Goal: Information Seeking & Learning: Check status

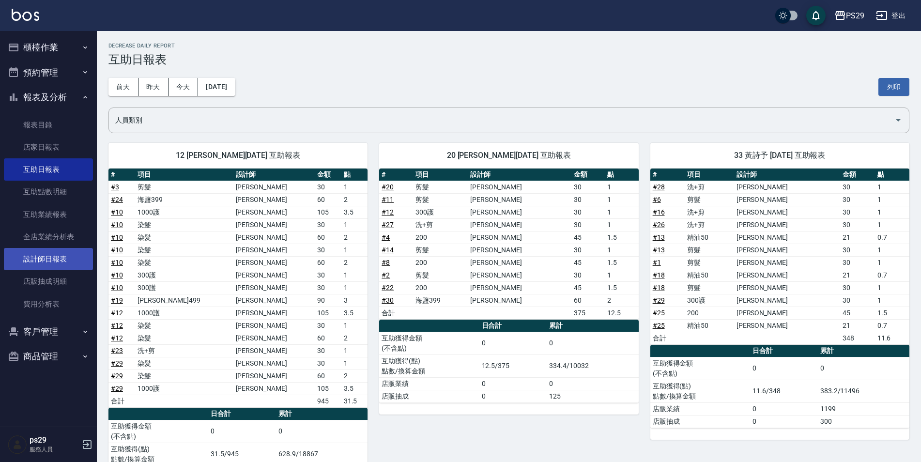
click at [52, 257] on link "設計師日報表" at bounding box center [48, 259] width 89 height 22
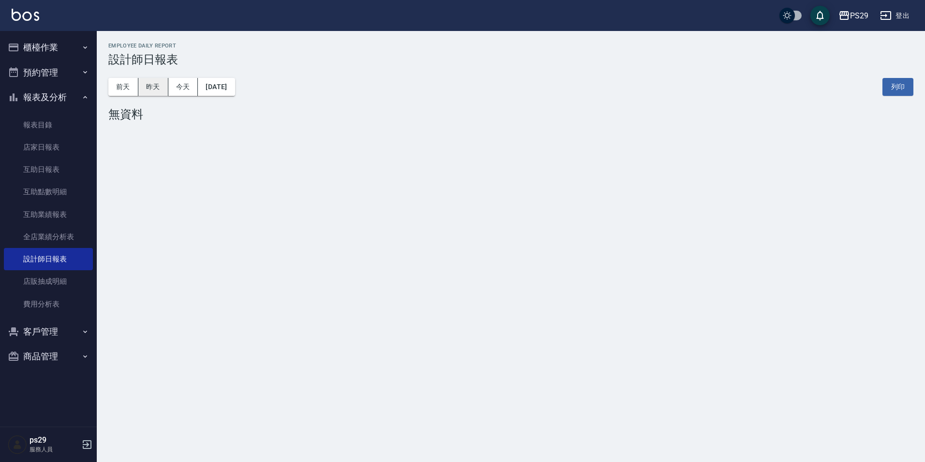
click at [162, 89] on button "昨天" at bounding box center [153, 87] width 30 height 18
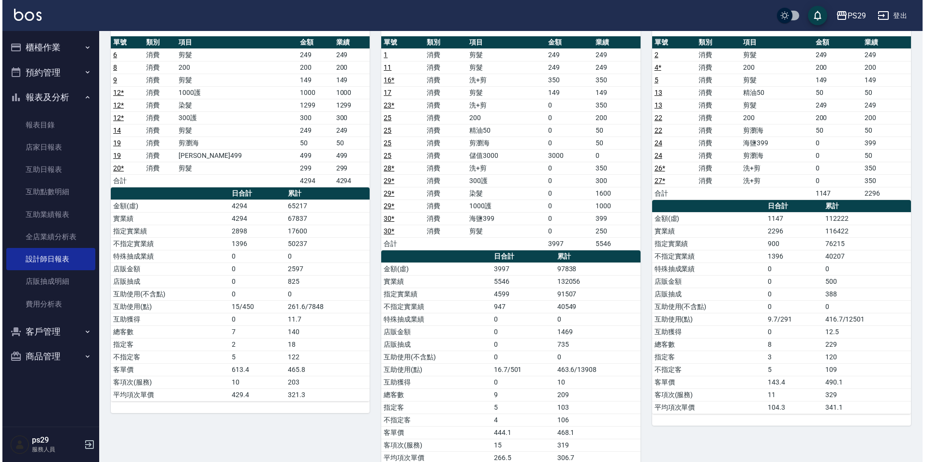
scroll to position [48, 0]
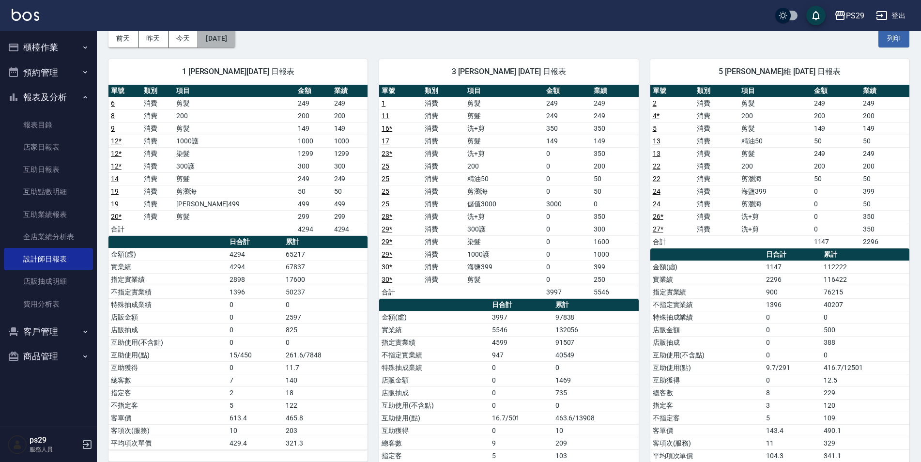
click at [235, 43] on button "[DATE]" at bounding box center [216, 39] width 37 height 18
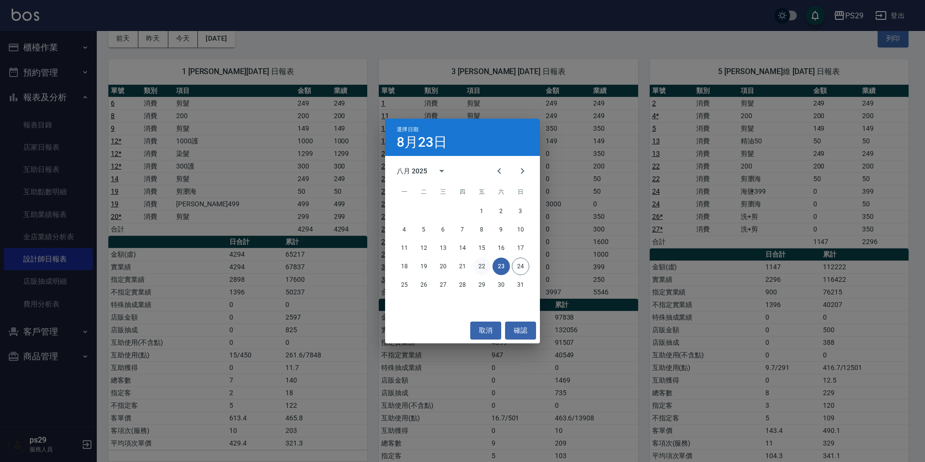
click at [481, 267] on button "22" at bounding box center [481, 266] width 17 height 17
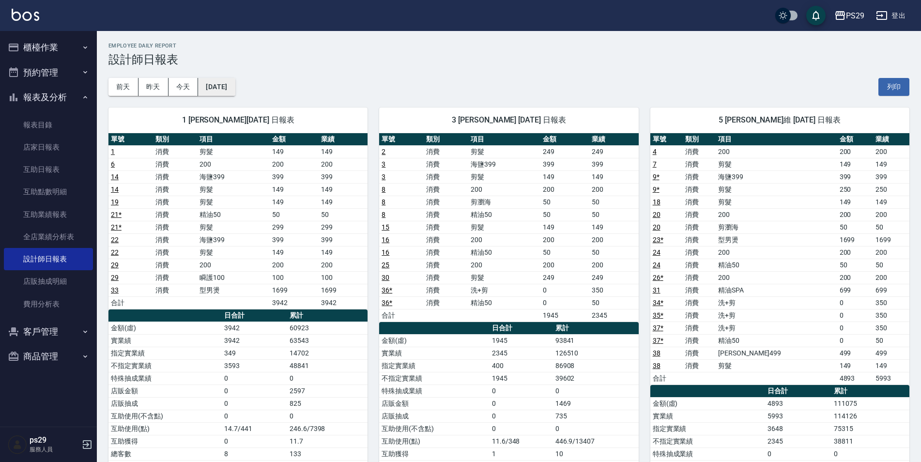
click at [231, 87] on button "[DATE]" at bounding box center [216, 87] width 37 height 18
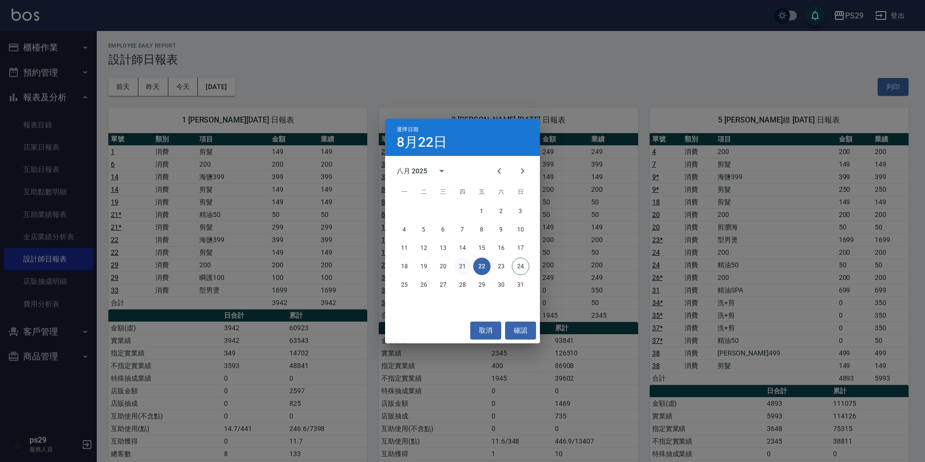
click at [458, 263] on button "21" at bounding box center [462, 266] width 17 height 17
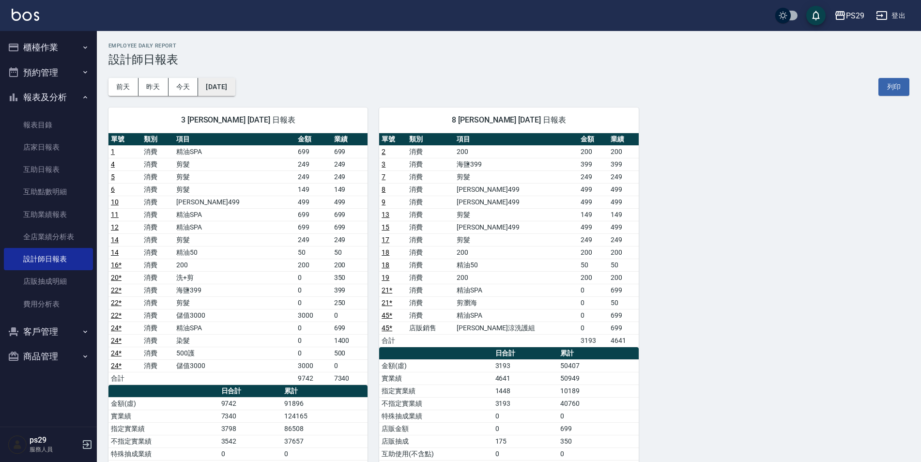
click at [235, 93] on button "[DATE]" at bounding box center [216, 87] width 37 height 18
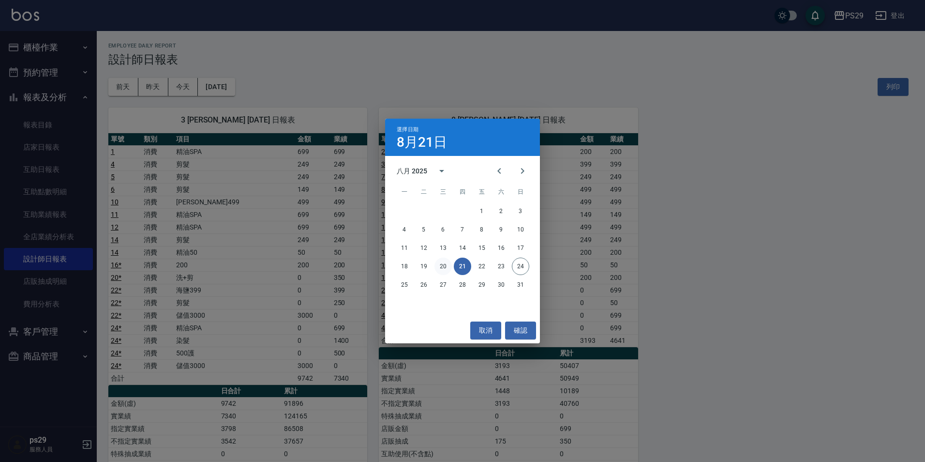
click at [447, 266] on button "20" at bounding box center [443, 266] width 17 height 17
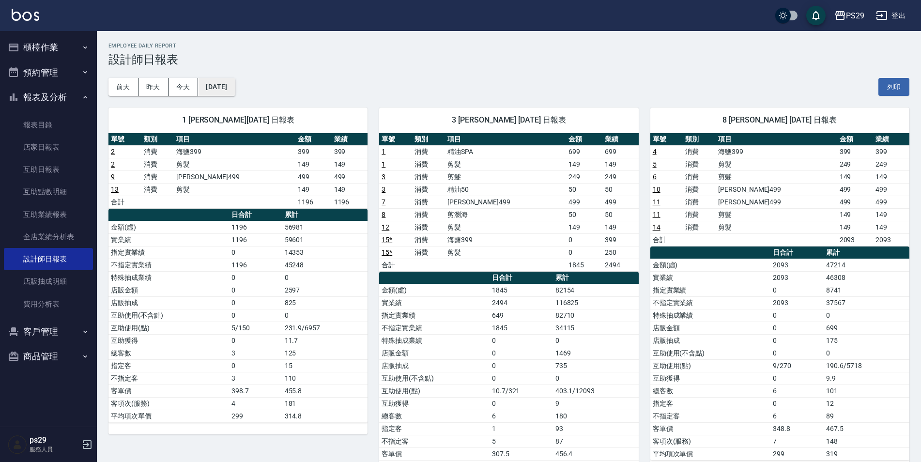
click at [226, 89] on button "[DATE]" at bounding box center [216, 87] width 37 height 18
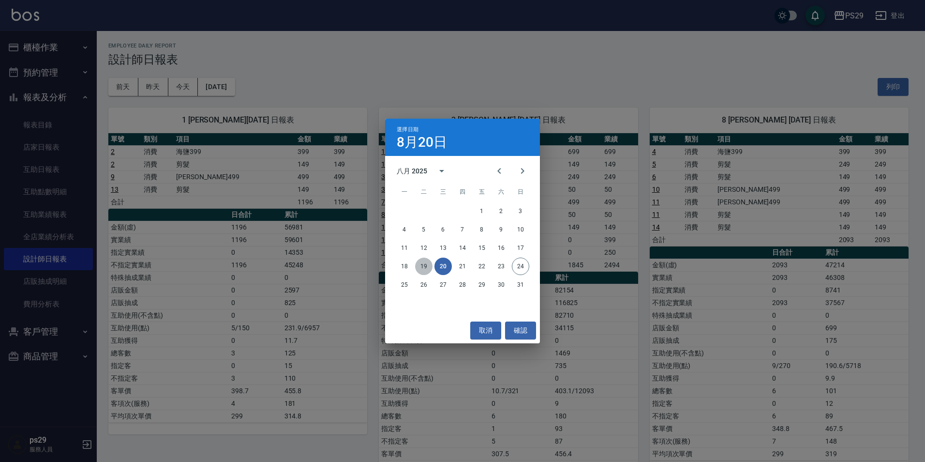
click at [419, 269] on button "19" at bounding box center [423, 266] width 17 height 17
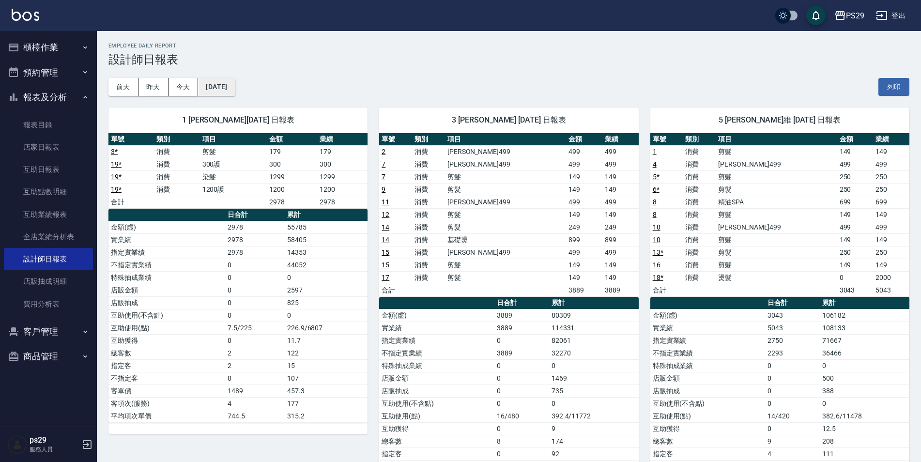
click at [221, 87] on button "[DATE]" at bounding box center [216, 87] width 37 height 18
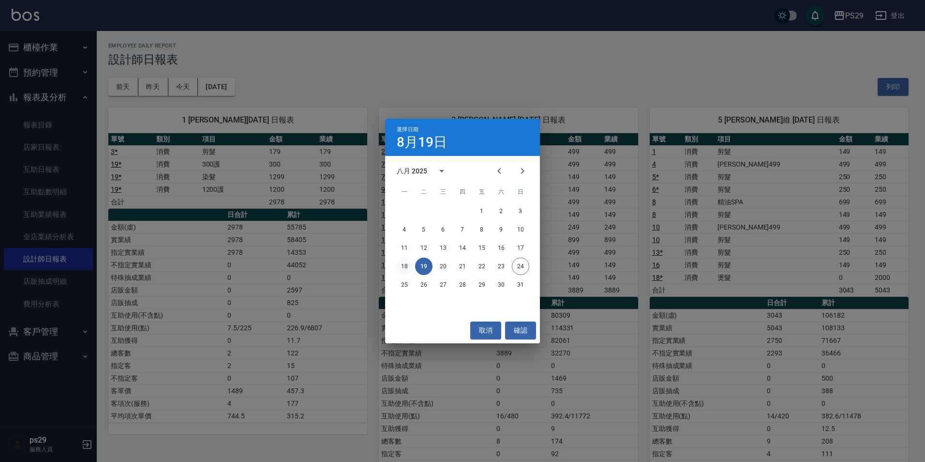
click at [405, 267] on button "18" at bounding box center [404, 266] width 17 height 17
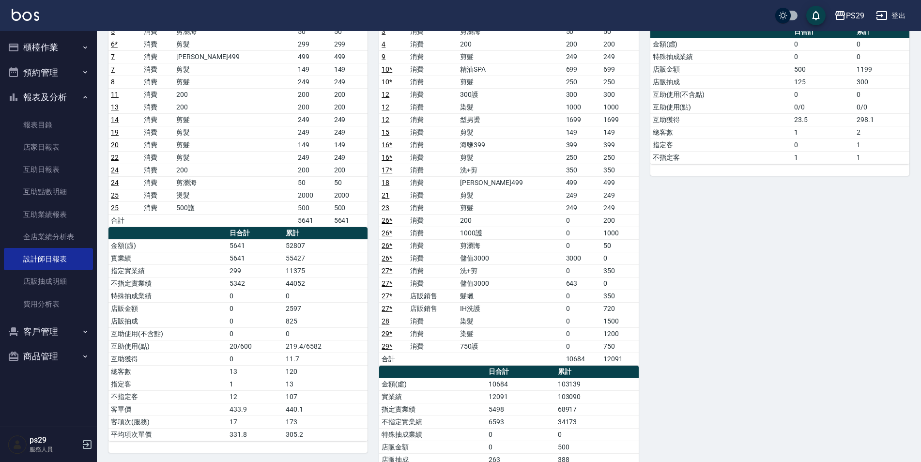
scroll to position [97, 0]
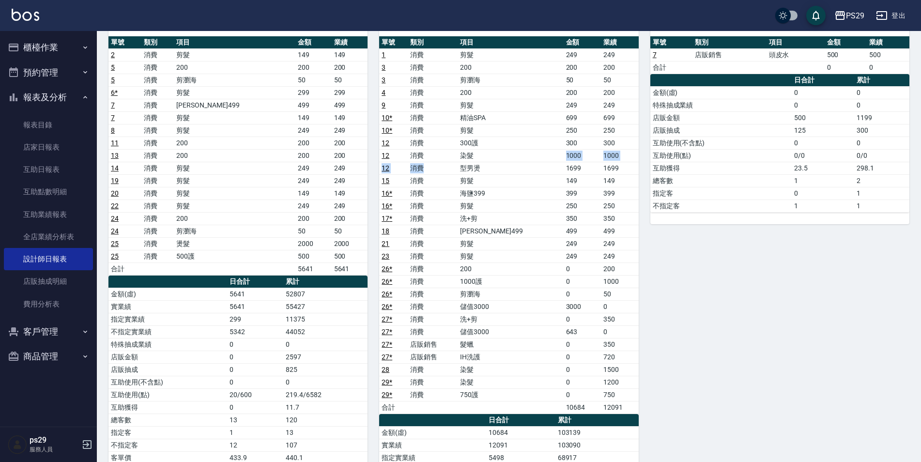
drag, startPoint x: 460, startPoint y: 162, endPoint x: 491, endPoint y: 156, distance: 31.5
click at [491, 156] on tbody "1 消費 剪髮 249 249 3 消費 200 200 200 3 消費 剪瀏海 50 50 4 消費 200 200 200 9 消費 剪髮 249 24…" at bounding box center [508, 230] width 259 height 365
drag, startPoint x: 491, startPoint y: 156, endPoint x: 498, endPoint y: 168, distance: 13.4
click at [498, 168] on td "型男燙" at bounding box center [510, 168] width 106 height 13
drag, startPoint x: 479, startPoint y: 146, endPoint x: 496, endPoint y: 149, distance: 17.7
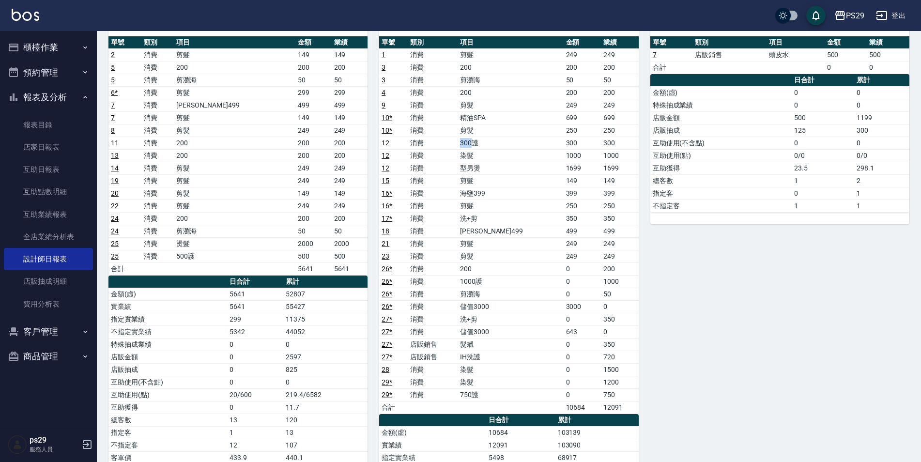
click at [496, 149] on tbody "1 消費 剪髮 249 249 3 消費 200 200 200 3 消費 剪瀏海 50 50 4 消費 200 200 200 9 消費 剪髮 249 24…" at bounding box center [508, 230] width 259 height 365
drag, startPoint x: 496, startPoint y: 149, endPoint x: 514, endPoint y: 155, distance: 19.0
click at [514, 155] on td "染髮" at bounding box center [510, 155] width 106 height 13
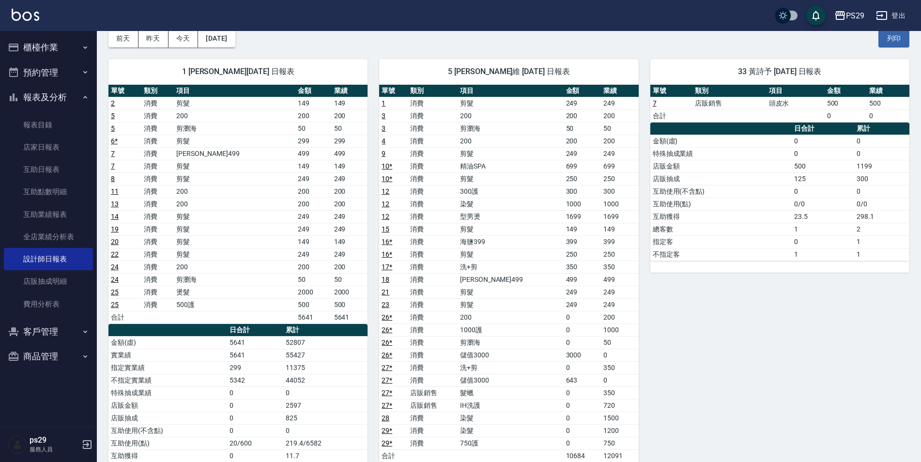
scroll to position [0, 0]
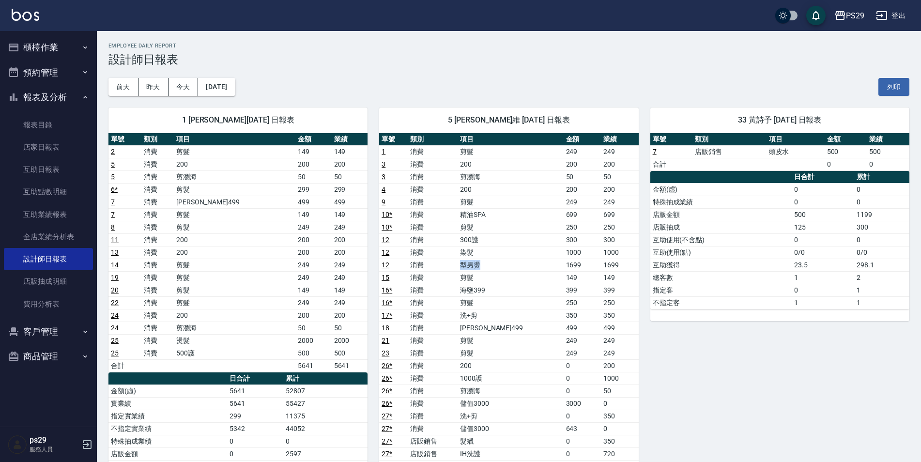
drag, startPoint x: 472, startPoint y: 271, endPoint x: 519, endPoint y: 271, distance: 47.4
click at [519, 271] on tr "12 消費 型男燙 1699 1699" at bounding box center [508, 264] width 259 height 13
click at [519, 274] on td "剪髮" at bounding box center [510, 277] width 106 height 13
drag, startPoint x: 485, startPoint y: 261, endPoint x: 508, endPoint y: 260, distance: 23.3
click at [508, 260] on td "型男燙" at bounding box center [510, 264] width 106 height 13
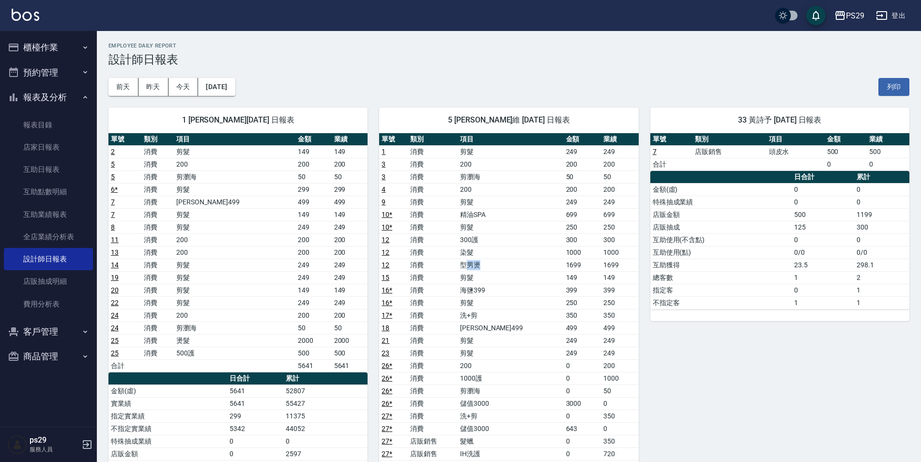
drag, startPoint x: 508, startPoint y: 260, endPoint x: 499, endPoint y: 271, distance: 14.0
click at [499, 271] on td "型男燙" at bounding box center [510, 264] width 106 height 13
drag, startPoint x: 481, startPoint y: 267, endPoint x: 537, endPoint y: 267, distance: 55.7
click at [537, 267] on td "型男燙" at bounding box center [510, 264] width 106 height 13
drag, startPoint x: 537, startPoint y: 267, endPoint x: 537, endPoint y: 298, distance: 31.5
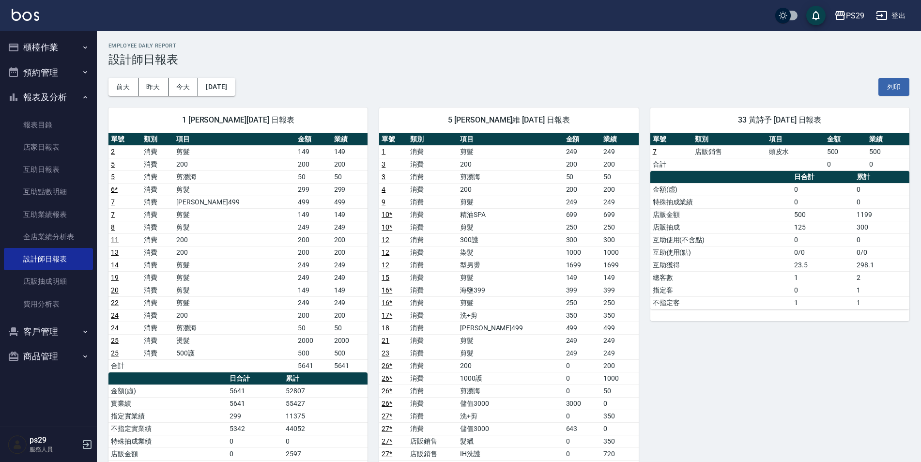
click at [537, 298] on td "剪髮" at bounding box center [510, 302] width 106 height 13
drag, startPoint x: 478, startPoint y: 288, endPoint x: 501, endPoint y: 288, distance: 22.7
click at [501, 288] on td "海鹽399" at bounding box center [510, 290] width 106 height 13
drag, startPoint x: 501, startPoint y: 288, endPoint x: 511, endPoint y: 311, distance: 24.7
click at [511, 311] on td "洗+剪" at bounding box center [510, 315] width 106 height 13
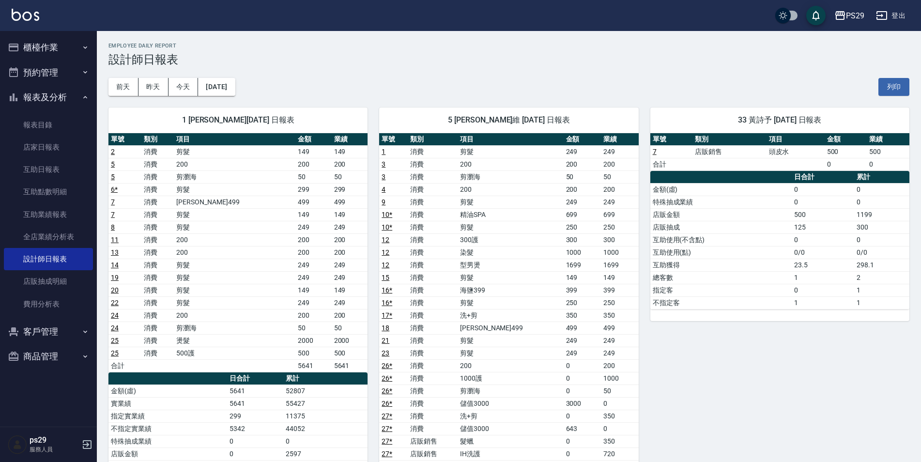
drag, startPoint x: 465, startPoint y: 268, endPoint x: 492, endPoint y: 272, distance: 27.9
click at [480, 267] on tr "12 消費 型男燙 1699 1699" at bounding box center [508, 264] width 259 height 13
click at [523, 305] on td "剪髮" at bounding box center [510, 302] width 106 height 13
drag, startPoint x: 471, startPoint y: 241, endPoint x: 501, endPoint y: 262, distance: 37.2
click at [501, 262] on tbody "1 消費 剪髮 249 249 3 消費 200 200 200 3 消費 剪瀏海 50 50 4 消費 200 200 200 9 消費 剪髮 249 24…" at bounding box center [508, 327] width 259 height 365
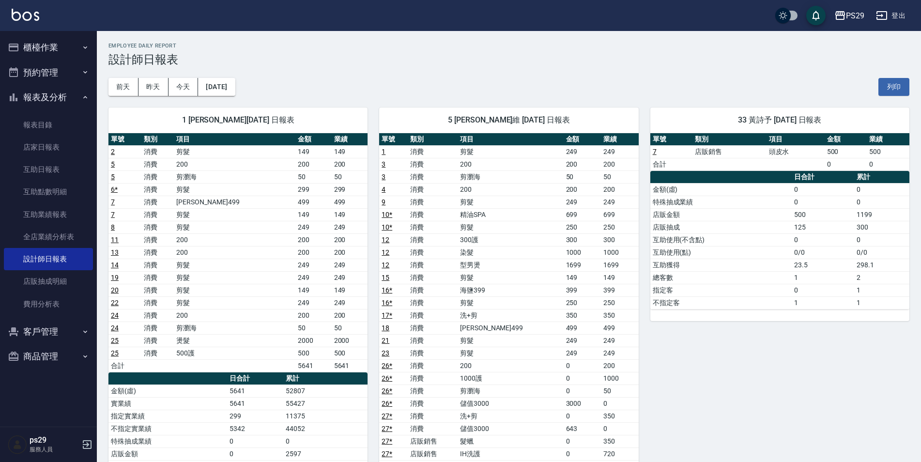
drag, startPoint x: 501, startPoint y: 262, endPoint x: 505, endPoint y: 273, distance: 11.6
click at [505, 273] on td "剪髮" at bounding box center [510, 277] width 106 height 13
click at [504, 269] on tbody "1 消費 剪髮 249 249 3 消費 200 200 200 3 消費 剪瀏海 50 50 4 消費 200 200 200 9 消費 剪髮 249 24…" at bounding box center [508, 327] width 259 height 365
drag, startPoint x: 504, startPoint y: 269, endPoint x: 497, endPoint y: 261, distance: 11.0
click at [497, 261] on td "型男燙" at bounding box center [510, 264] width 106 height 13
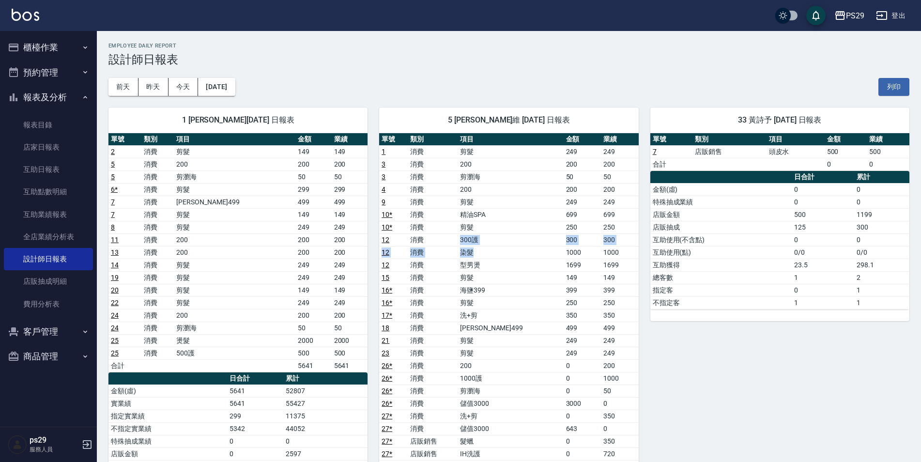
drag, startPoint x: 470, startPoint y: 239, endPoint x: 499, endPoint y: 253, distance: 32.7
click at [499, 253] on tbody "1 消費 剪髮 249 249 3 消費 200 200 200 3 消費 剪瀏海 50 50 4 消費 200 200 200 9 消費 剪髮 249 24…" at bounding box center [508, 327] width 259 height 365
drag, startPoint x: 499, startPoint y: 253, endPoint x: 511, endPoint y: 280, distance: 30.1
click at [511, 280] on td "剪髮" at bounding box center [510, 277] width 106 height 13
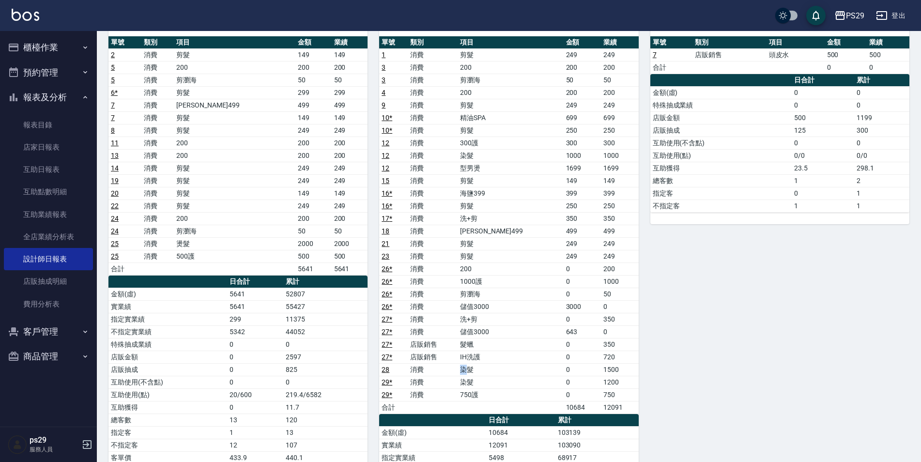
drag, startPoint x: 459, startPoint y: 374, endPoint x: 488, endPoint y: 374, distance: 29.0
click at [488, 374] on tr "28 消費 染髮 0 1500" at bounding box center [508, 369] width 259 height 13
click at [490, 377] on td "染髮" at bounding box center [510, 382] width 106 height 13
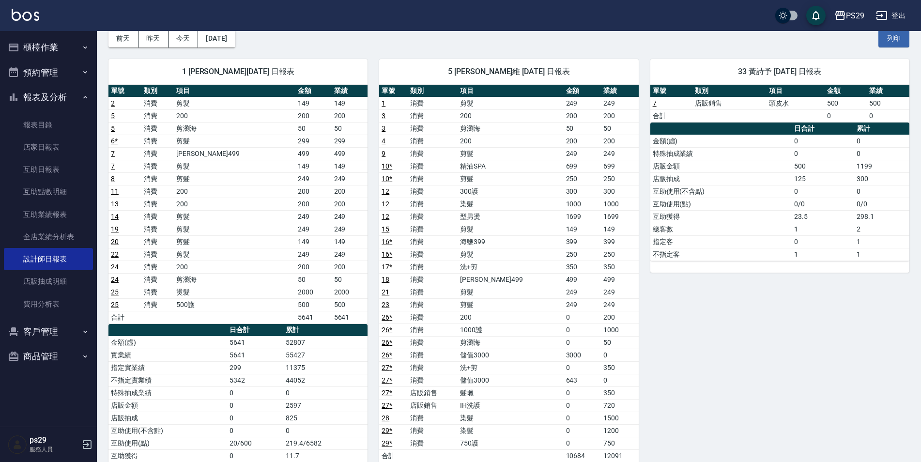
click at [489, 421] on td "染髮" at bounding box center [510, 417] width 106 height 13
click at [478, 415] on td "染髮" at bounding box center [510, 417] width 106 height 13
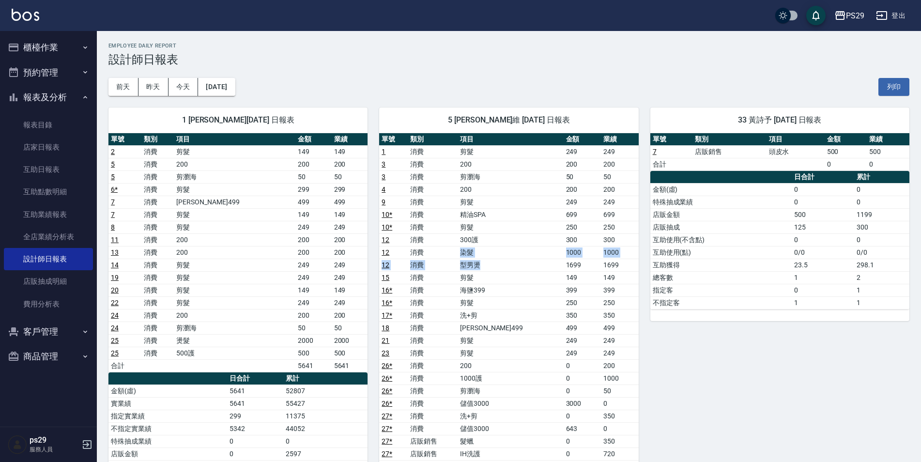
drag, startPoint x: 475, startPoint y: 255, endPoint x: 500, endPoint y: 269, distance: 29.2
click at [500, 269] on tbody "1 消費 剪髮 249 249 3 消費 200 200 200 3 消費 剪瀏海 50 50 4 消費 200 200 200 9 消費 剪髮 249 24…" at bounding box center [508, 327] width 259 height 365
drag, startPoint x: 500, startPoint y: 269, endPoint x: 510, endPoint y: 295, distance: 27.9
click at [510, 295] on td "海鹽399" at bounding box center [510, 290] width 106 height 13
click at [31, 143] on link "店家日報表" at bounding box center [48, 147] width 89 height 22
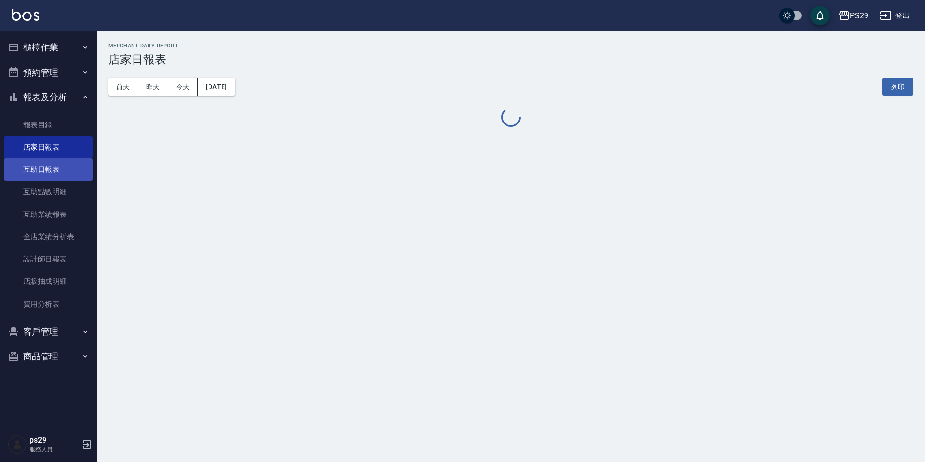
click at [30, 159] on link "互助日報表" at bounding box center [48, 169] width 89 height 22
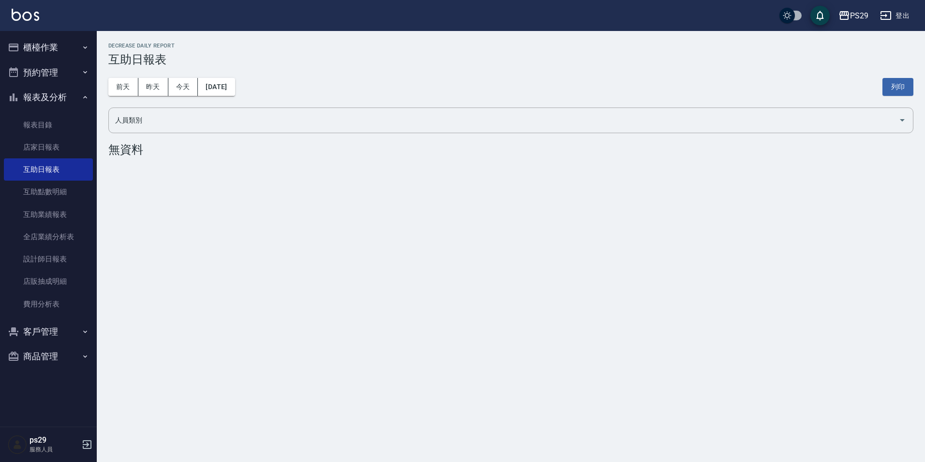
click at [168, 99] on div "[DATE] [DATE] [DATE] [DATE] 列印" at bounding box center [510, 86] width 805 height 41
click at [156, 89] on button "昨天" at bounding box center [153, 87] width 30 height 18
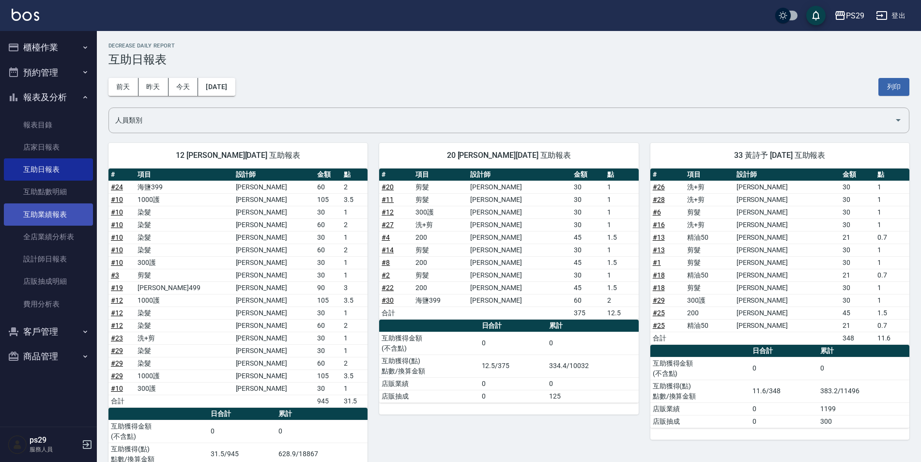
click at [40, 224] on link "互助業績報表" at bounding box center [48, 214] width 89 height 22
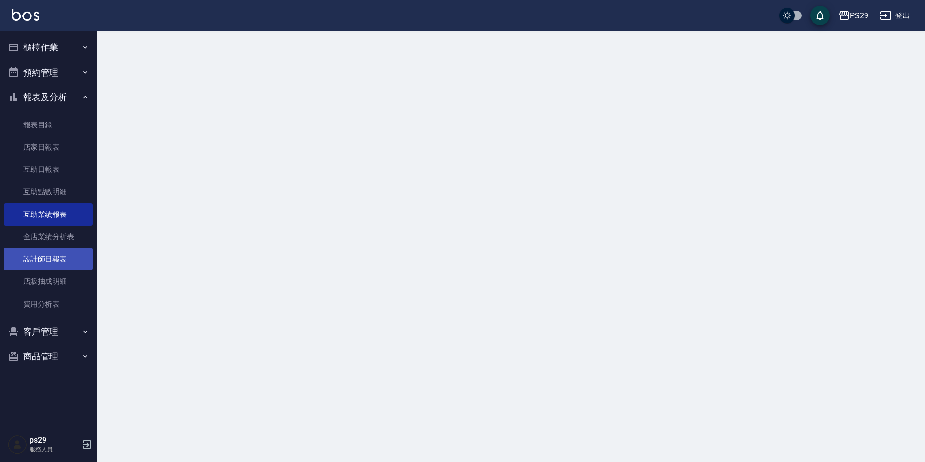
click at [43, 257] on link "設計師日報表" at bounding box center [48, 259] width 89 height 22
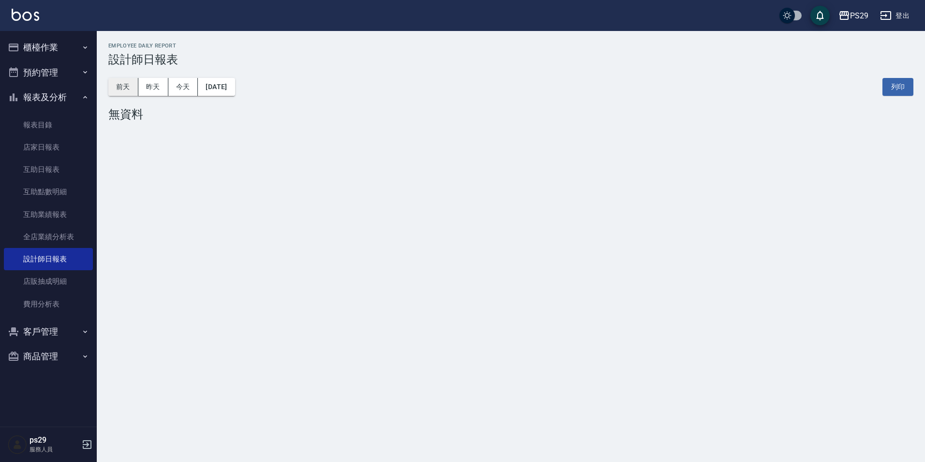
click at [130, 87] on button "前天" at bounding box center [123, 87] width 30 height 18
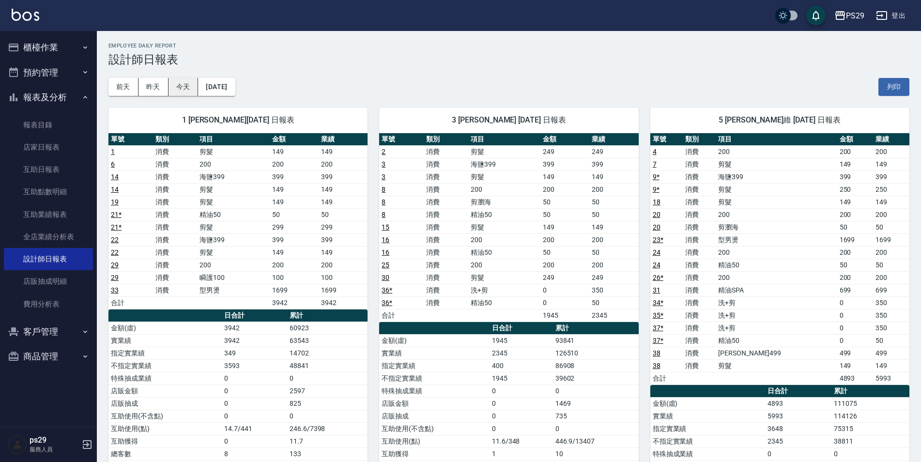
click at [179, 84] on button "今天" at bounding box center [183, 87] width 30 height 18
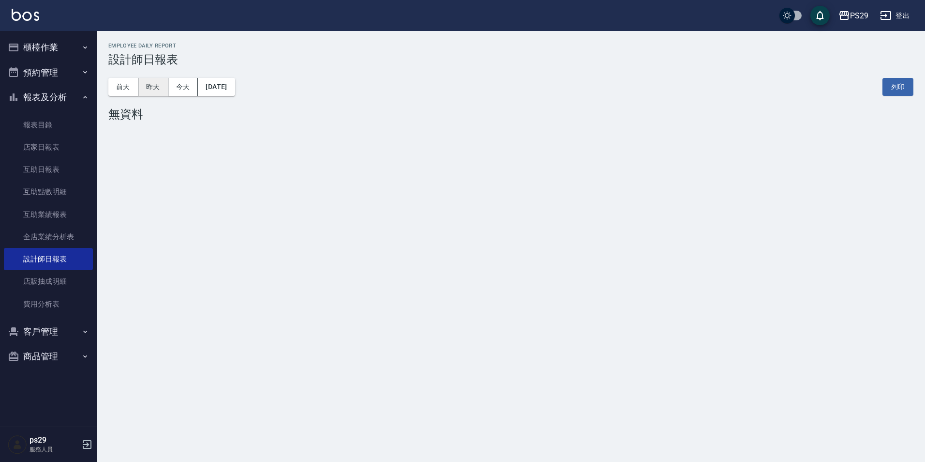
click at [163, 90] on button "昨天" at bounding box center [153, 87] width 30 height 18
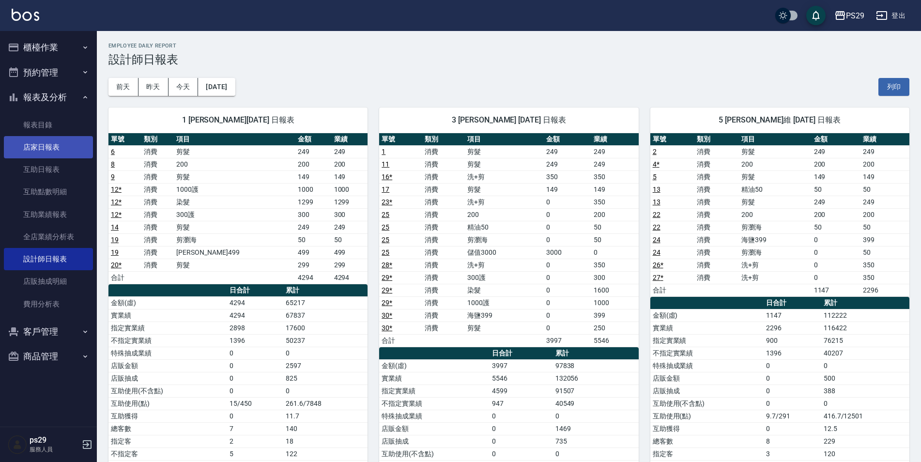
click at [47, 146] on link "店家日報表" at bounding box center [48, 147] width 89 height 22
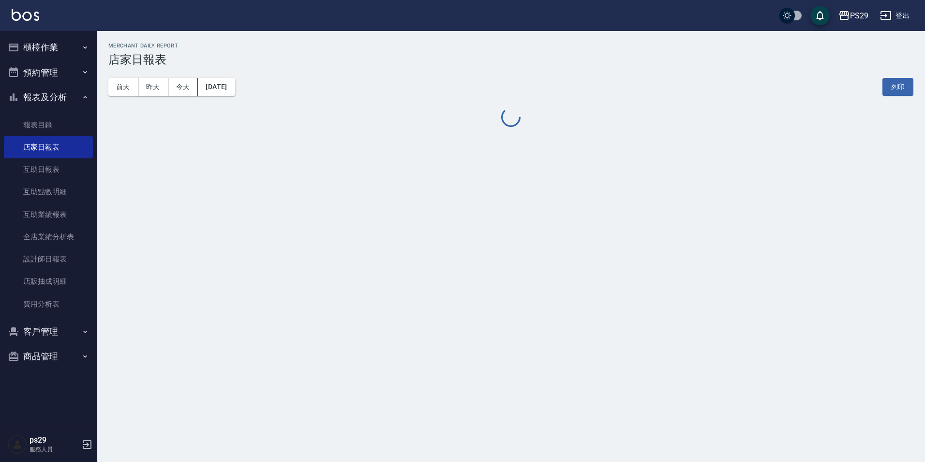
click at [19, 15] on img at bounding box center [26, 15] width 28 height 12
